Goal: Browse casually

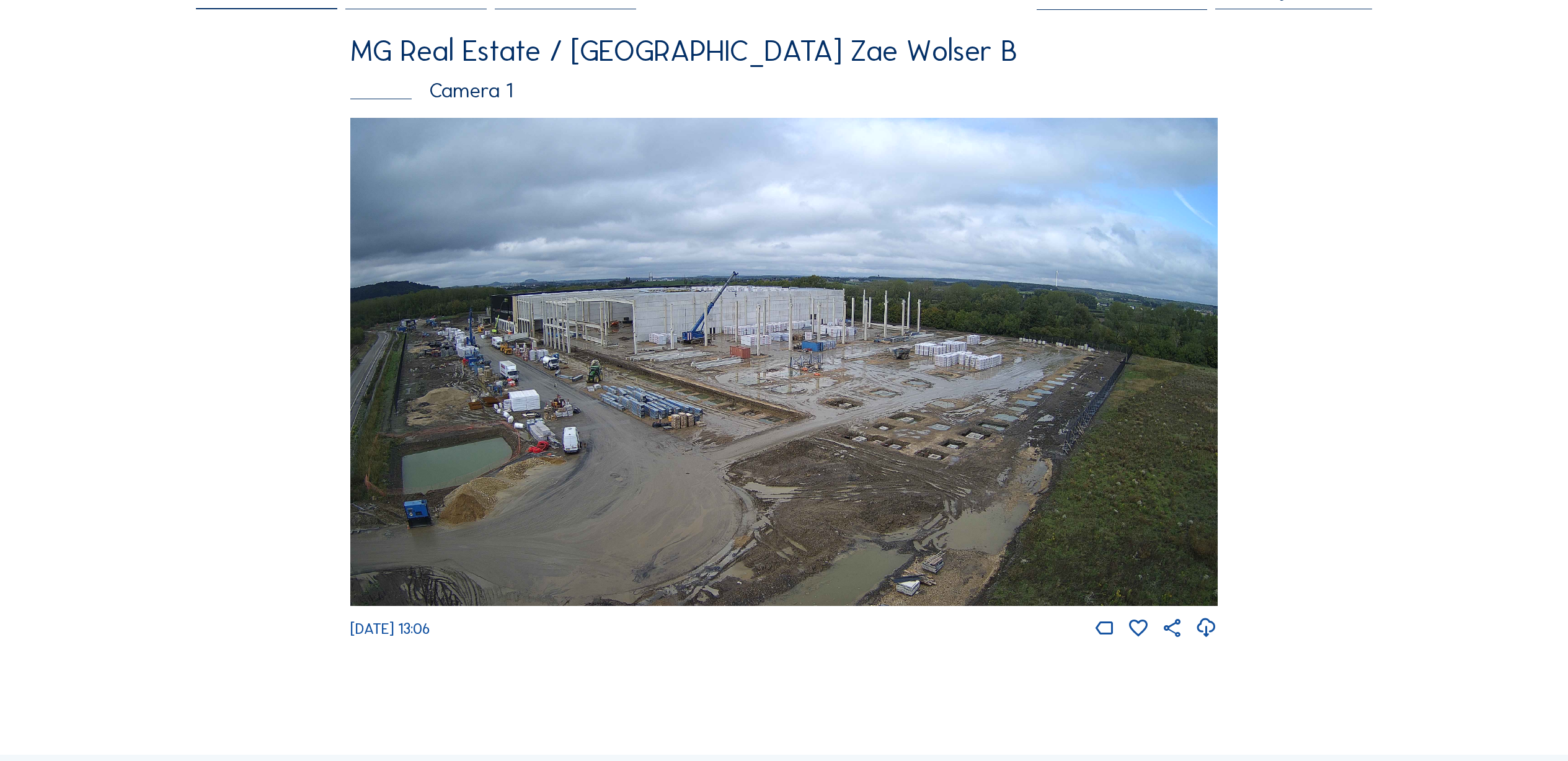
scroll to position [124, 0]
click at [555, 283] on img at bounding box center [784, 361] width 868 height 488
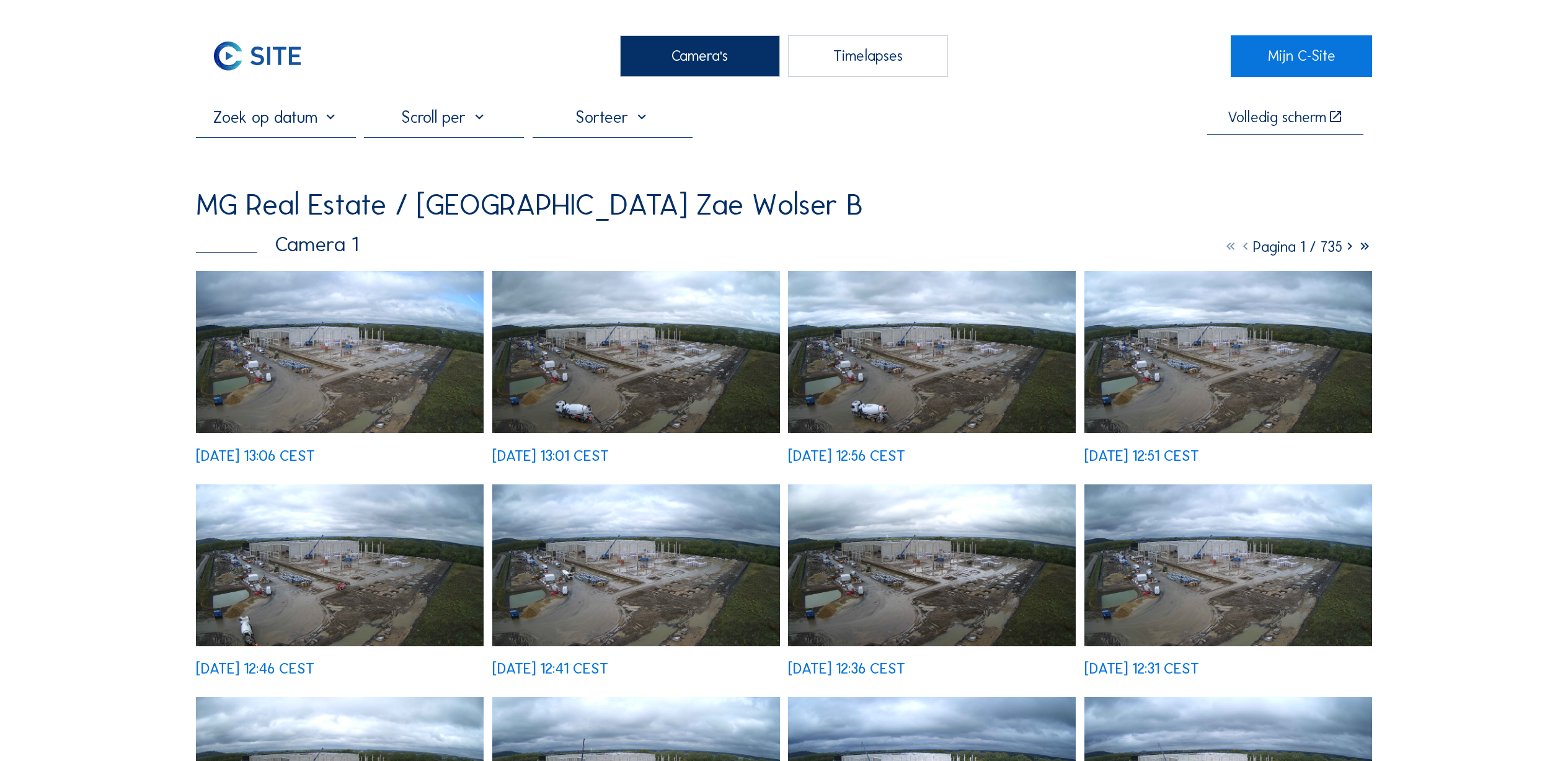
click at [321, 362] on img at bounding box center [339, 352] width 288 height 162
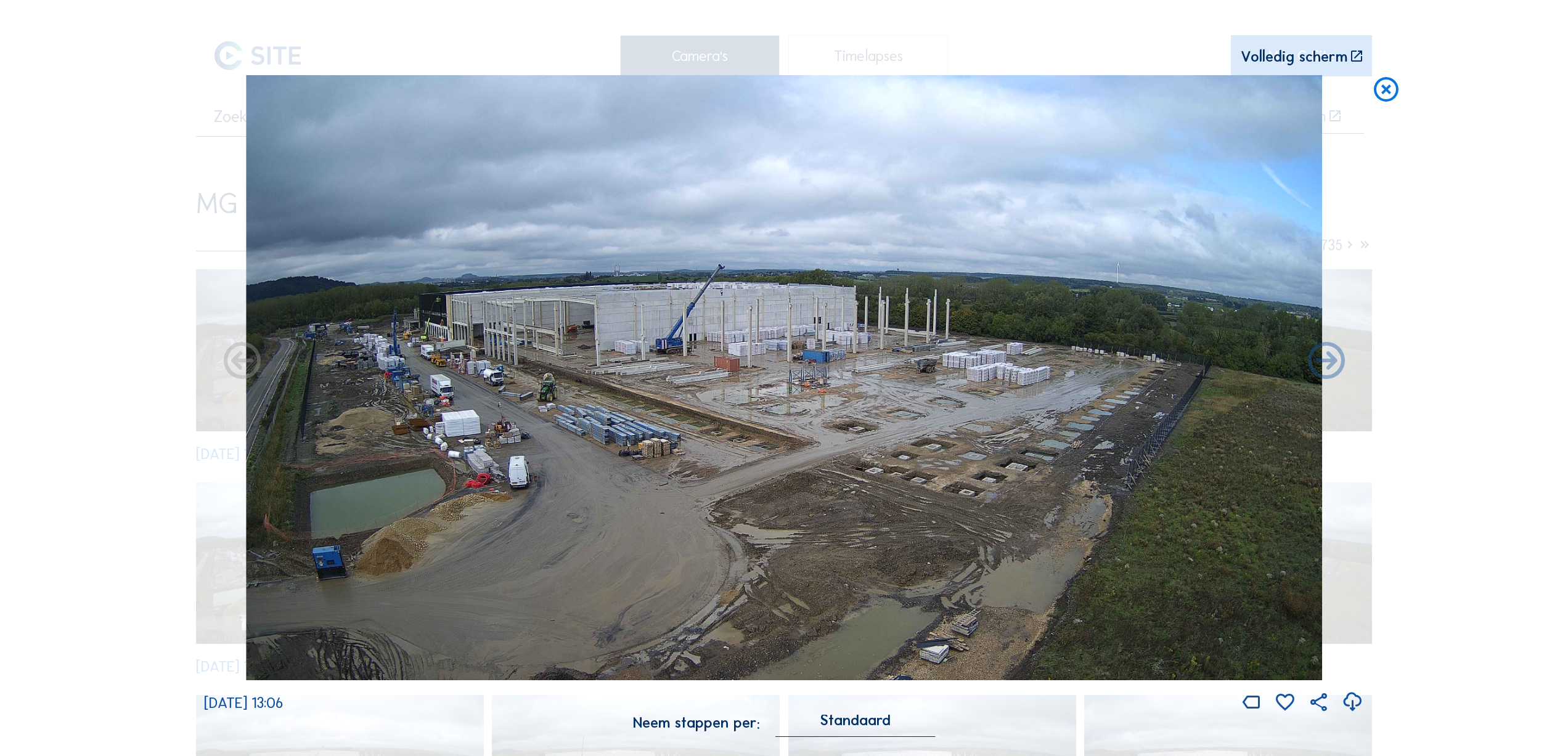
click at [14, 346] on div "Scroll om door de tijd te reizen | Druk op de 'Alt'-knop + scroll om te Zoomen …" at bounding box center [784, 378] width 1568 height 756
click at [551, 99] on icon at bounding box center [1386, 91] width 29 height 31
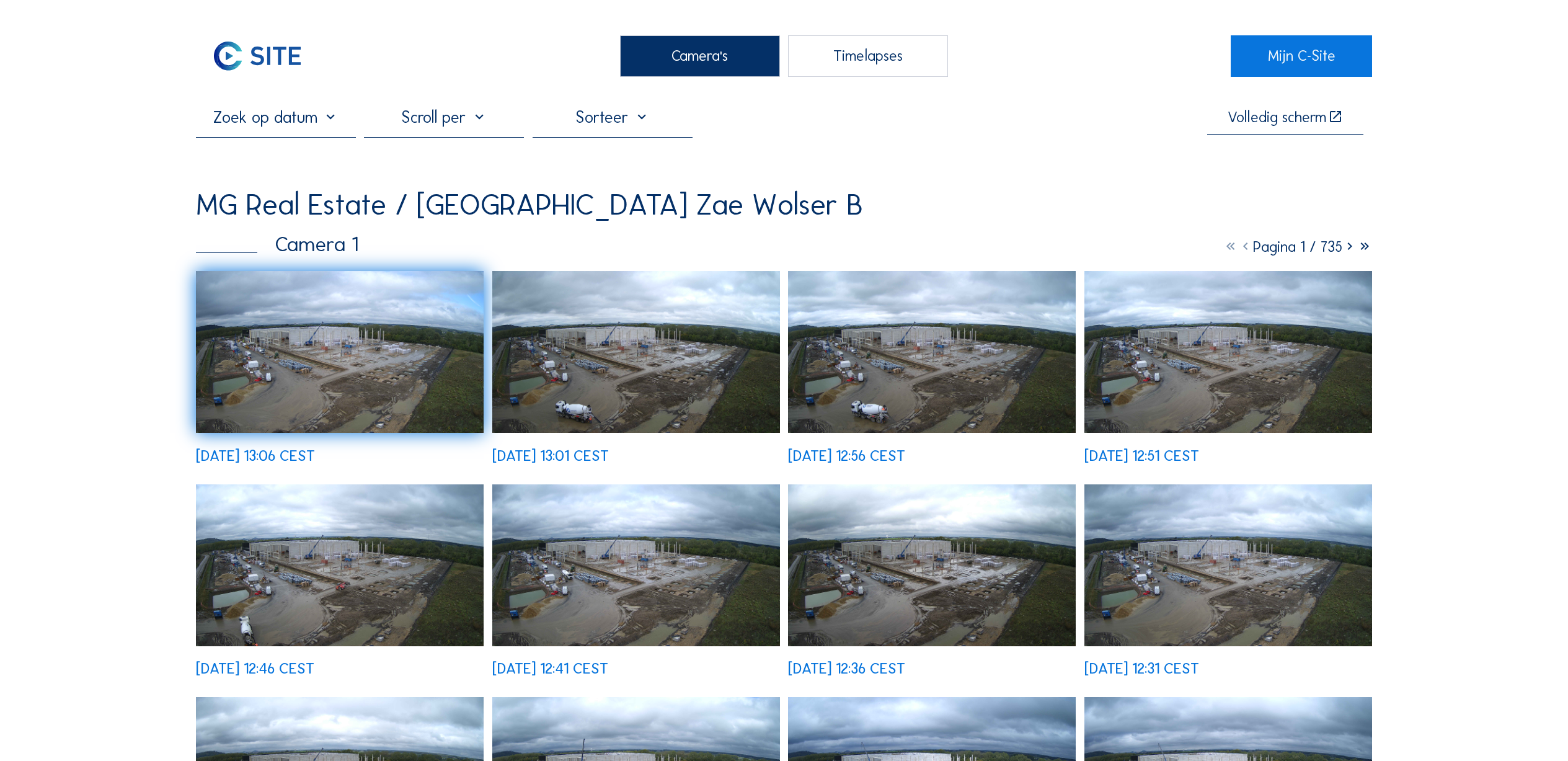
click at [423, 348] on img at bounding box center [339, 352] width 288 height 162
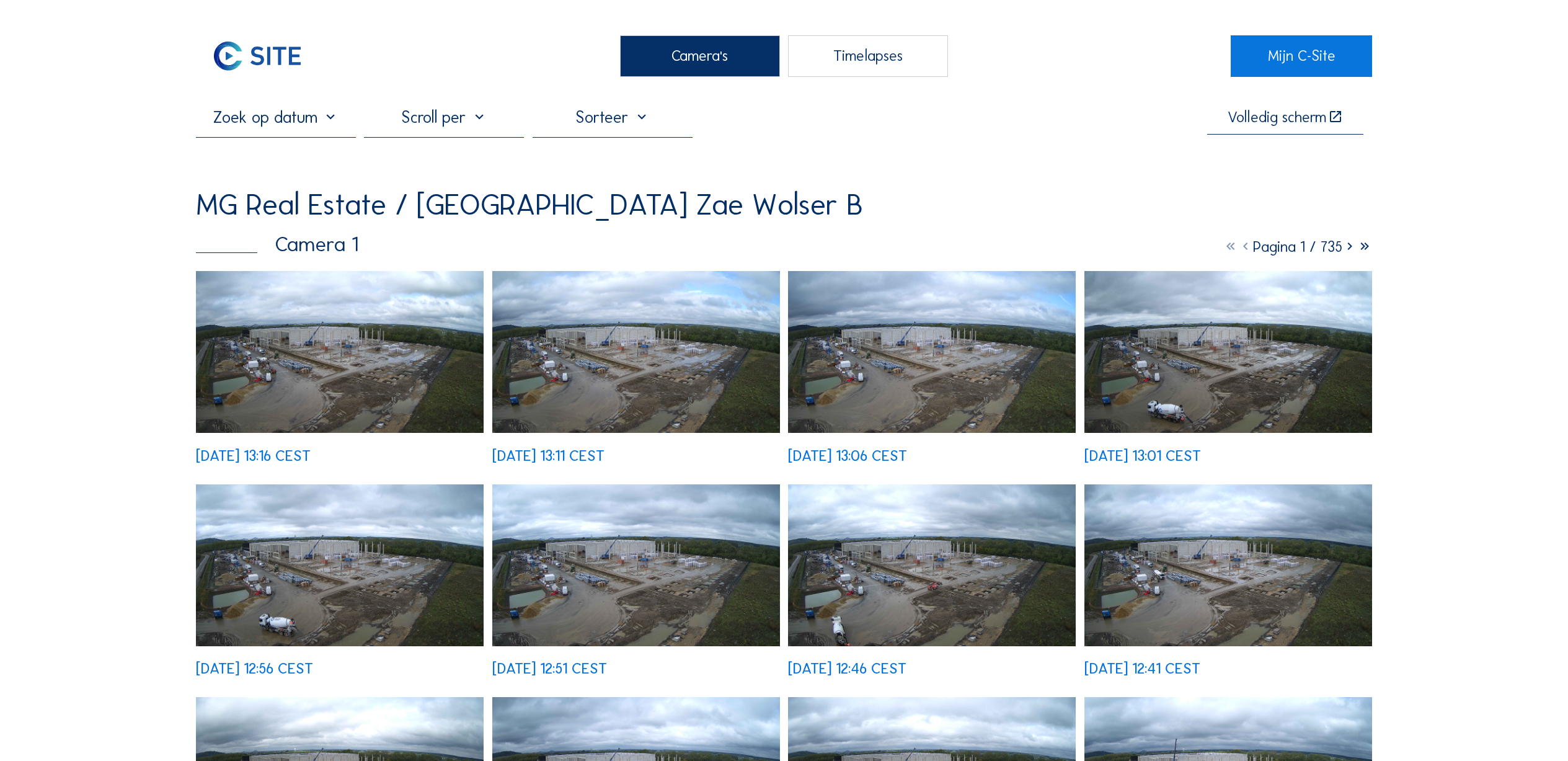
click at [390, 383] on img at bounding box center [339, 352] width 288 height 162
